Goal: Book appointment/travel/reservation

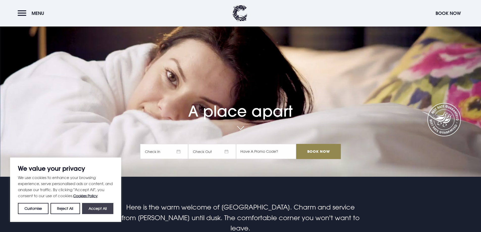
click at [95, 206] on button "Accept All" at bounding box center [97, 208] width 31 height 11
checkbox input "true"
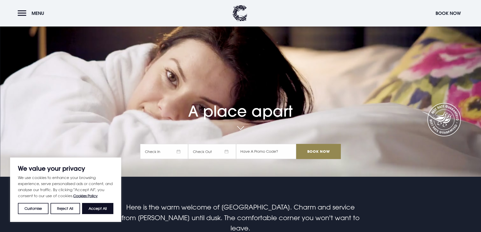
checkbox input "true"
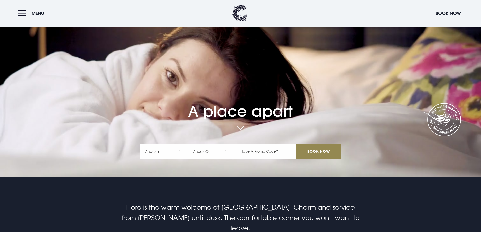
click at [182, 152] on span "Check In" at bounding box center [164, 151] width 48 height 15
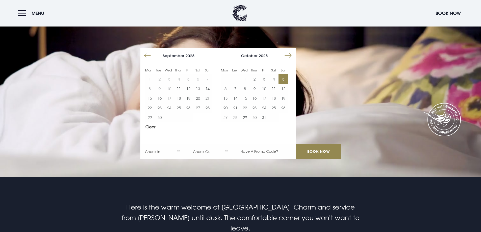
click at [287, 79] on button "5" at bounding box center [284, 79] width 10 height 10
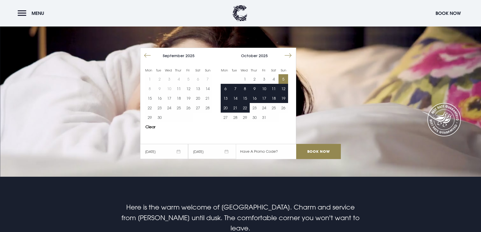
click at [271, 151] on input "text" at bounding box center [266, 151] width 60 height 15
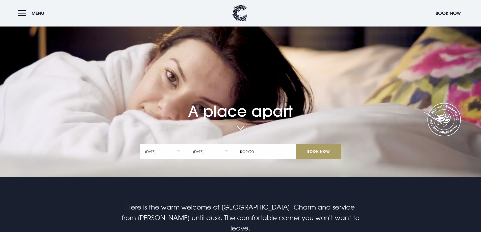
type input "RORY20"
click at [323, 152] on input "Book Now" at bounding box center [318, 151] width 44 height 15
